Goal: Transaction & Acquisition: Purchase product/service

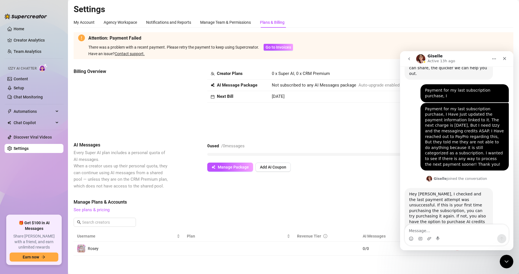
scroll to position [328, 0]
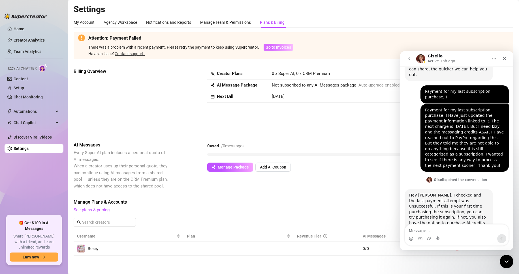
click at [283, 47] on span "Go to Invoices" at bounding box center [277, 47] width 25 height 5
click at [509, 59] on div "Close" at bounding box center [504, 58] width 10 height 10
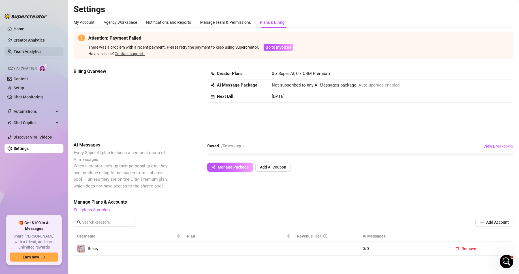
click at [24, 29] on link "Home" at bounding box center [19, 29] width 11 height 5
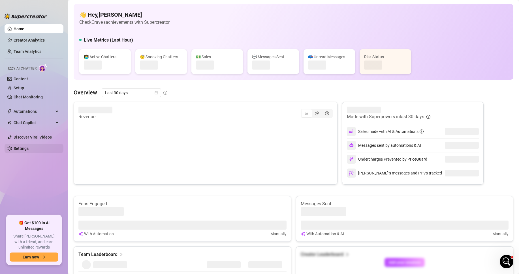
click at [29, 148] on link "Settings" at bounding box center [21, 148] width 15 height 5
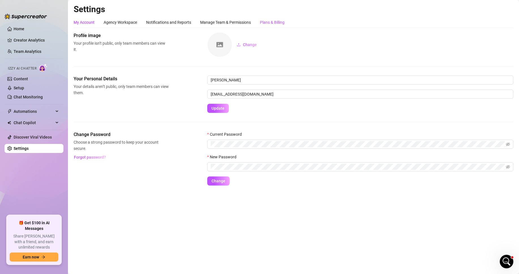
click at [279, 21] on div "Plans & Billing" at bounding box center [272, 22] width 25 height 6
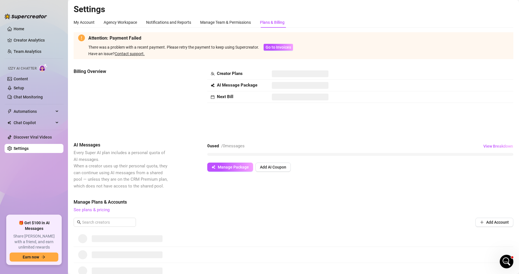
scroll to position [328, 0]
click at [276, 47] on span "Go to Invoices" at bounding box center [277, 47] width 25 height 5
click at [132, 51] on div "Have an issue? Contact support." at bounding box center [190, 54] width 205 height 6
click at [135, 55] on link "Contact support." at bounding box center [130, 53] width 30 height 5
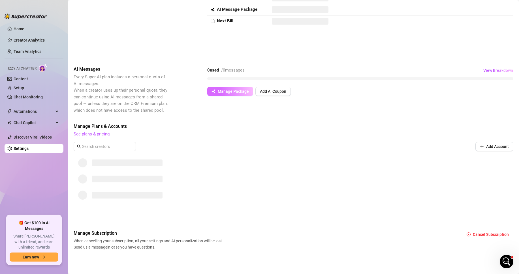
click at [232, 89] on span "Manage Package" at bounding box center [233, 91] width 31 height 5
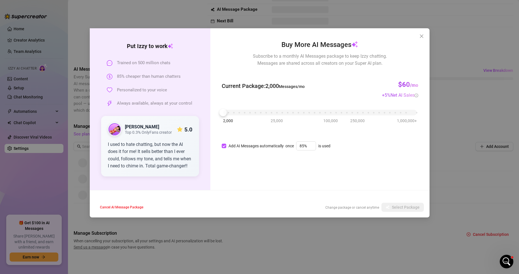
click at [453, 120] on div "Put [PERSON_NAME] to work Trained on 500 million chats 85% cheaper than human c…" at bounding box center [259, 137] width 519 height 274
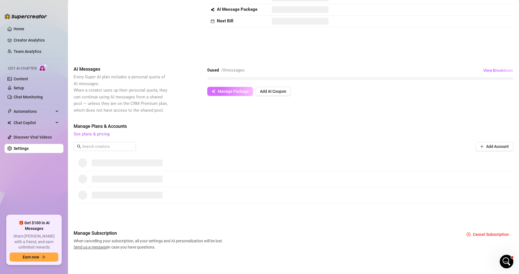
click at [215, 89] on button "Manage Package" at bounding box center [230, 91] width 46 height 9
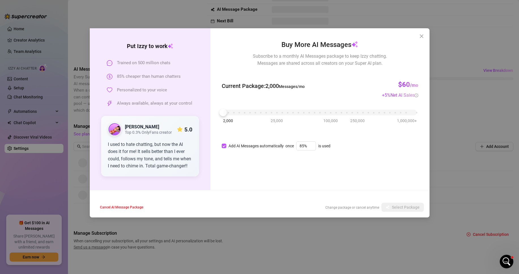
click at [420, 29] on div "Buy More AI Messages Subscribe to a monthly AI Messages package to keep Izzy ch…" at bounding box center [319, 109] width 219 height 162
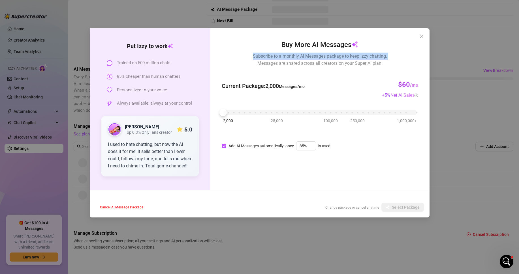
click at [420, 29] on div "Buy More AI Messages Subscribe to a monthly AI Messages package to keep Izzy ch…" at bounding box center [319, 109] width 219 height 162
click at [420, 33] on button "Close" at bounding box center [421, 36] width 9 height 9
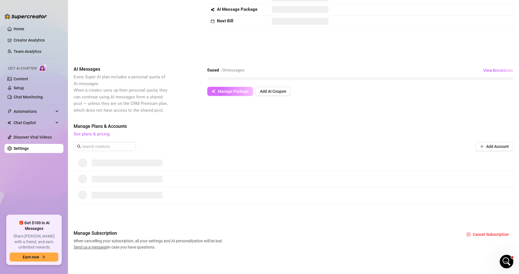
click at [236, 91] on span "Manage Package" at bounding box center [233, 91] width 31 height 5
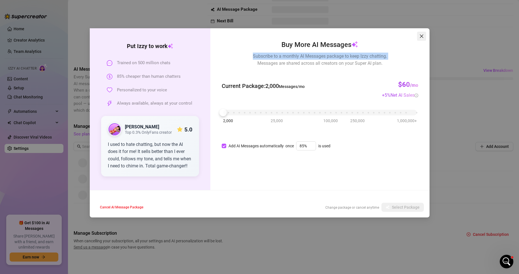
click at [424, 39] on button "Close" at bounding box center [421, 36] width 9 height 9
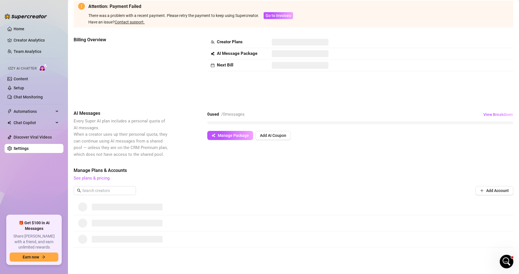
scroll to position [0, 0]
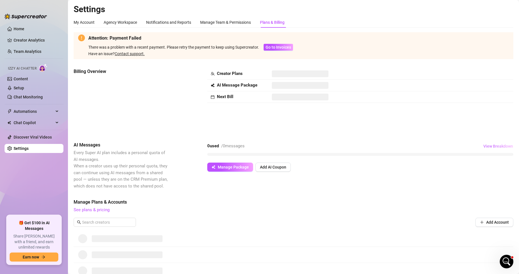
click at [488, 146] on span "View Breakdown" at bounding box center [498, 146] width 30 height 5
click at [486, 146] on span "View Breakdown" at bounding box center [498, 146] width 30 height 5
click at [28, 81] on link "Content" at bounding box center [21, 79] width 14 height 5
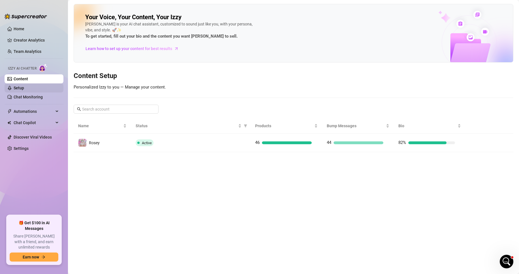
click at [24, 87] on link "Setup" at bounding box center [19, 88] width 10 height 5
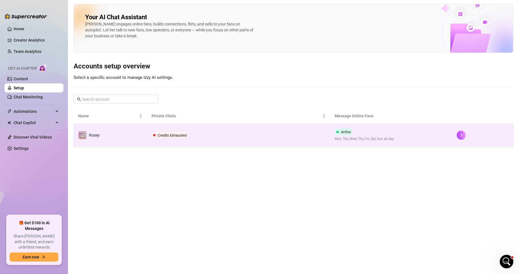
click at [179, 133] on span "Credits Exhausted" at bounding box center [172, 135] width 29 height 4
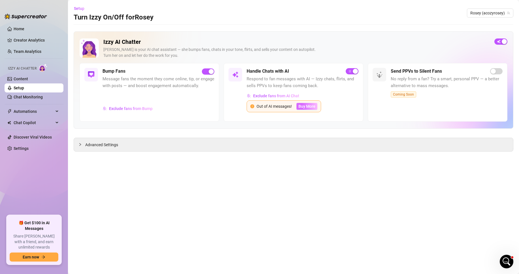
click at [308, 104] on span "Buy More" at bounding box center [306, 106] width 17 height 5
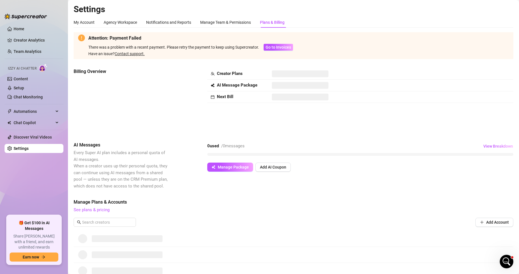
scroll to position [76, 0]
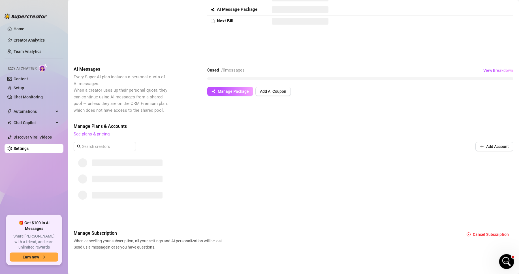
click at [507, 258] on icon "Open Intercom Messenger" at bounding box center [505, 260] width 9 height 9
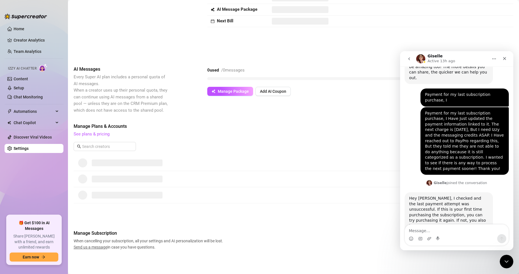
scroll to position [328, 0]
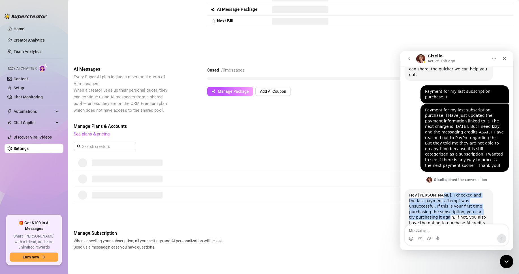
drag, startPoint x: 436, startPoint y: 165, endPoint x: 450, endPoint y: 183, distance: 22.5
click at [450, 193] on div "Hey [PERSON_NAME], I checked and the last payment attempt was unsuccessful. If …" at bounding box center [448, 220] width 79 height 55
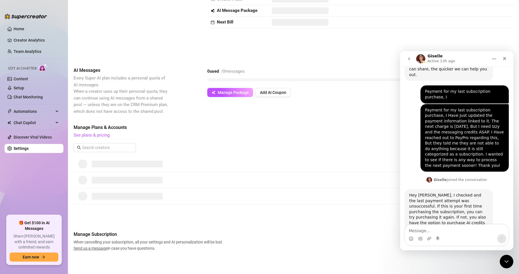
scroll to position [76, 0]
click at [102, 134] on link "See plans & pricing" at bounding box center [92, 134] width 36 height 5
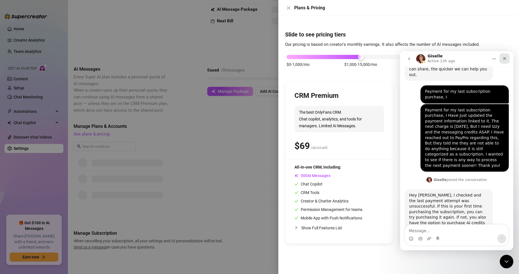
click at [503, 55] on div "Close" at bounding box center [504, 58] width 10 height 10
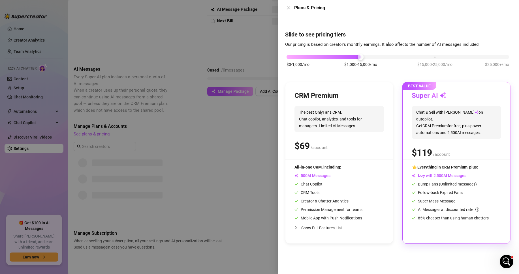
click at [420, 120] on span "Chat & Sell with Izzy on autopilot. Get CRM Premium for free, plus power automa…" at bounding box center [455, 122] width 89 height 33
click at [317, 182] on span "Chat Copilot" at bounding box center [308, 184] width 28 height 5
drag, startPoint x: 344, startPoint y: 89, endPoint x: 346, endPoint y: 85, distance: 3.9
click at [344, 89] on div "CRM Premium The best OnlyFans CRM. Chat copilot, analytics, and tools for manag…" at bounding box center [338, 162] width 107 height 161
drag, startPoint x: 355, startPoint y: 61, endPoint x: 388, endPoint y: 61, distance: 32.8
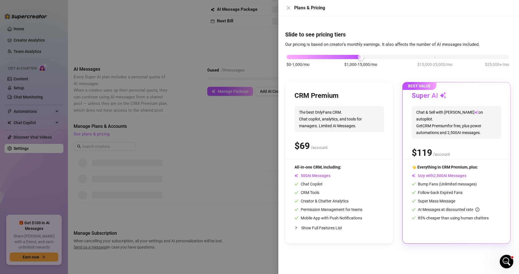
click at [388, 61] on div "$0-1,000/mo $1,000-15,000/mo $15,000-25,000/mo $25,000+/mo" at bounding box center [397, 64] width 225 height 32
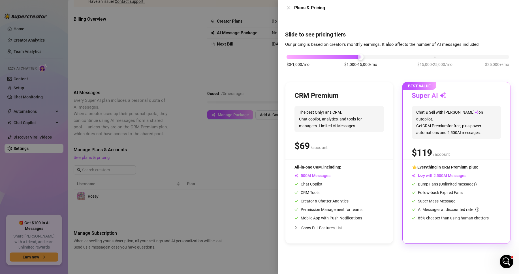
scroll to position [377, 0]
